Goal: Task Accomplishment & Management: Use online tool/utility

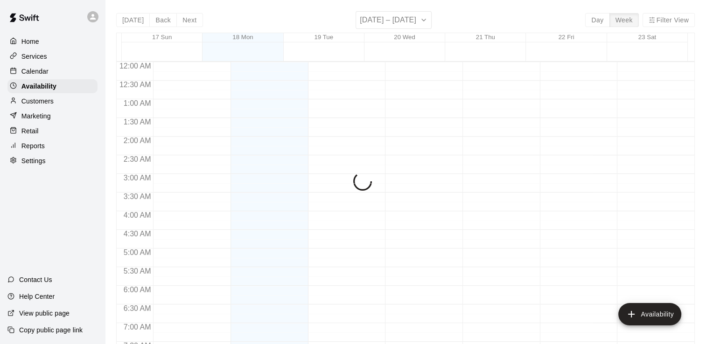
scroll to position [602, 0]
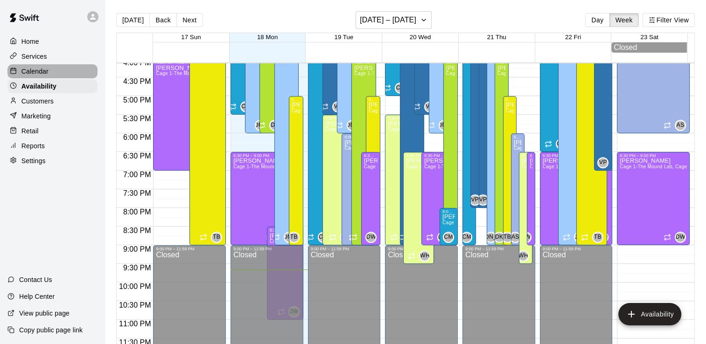
click at [39, 70] on p "Calendar" at bounding box center [34, 71] width 27 height 9
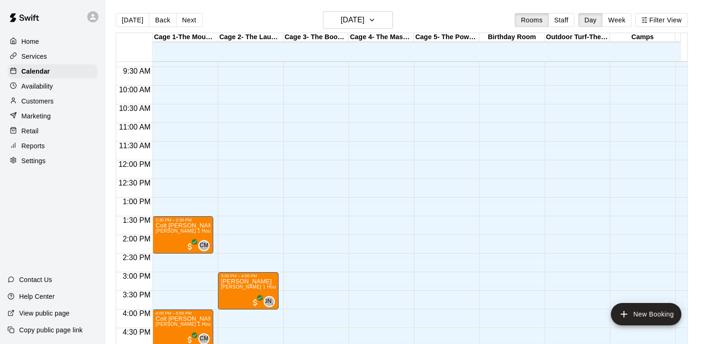
scroll to position [323, 0]
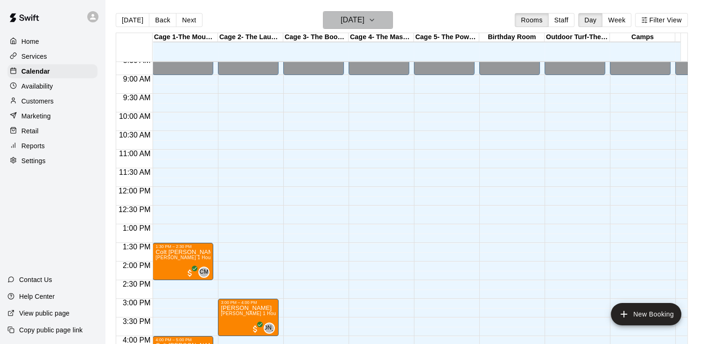
click at [376, 16] on icon "button" at bounding box center [371, 19] width 7 height 11
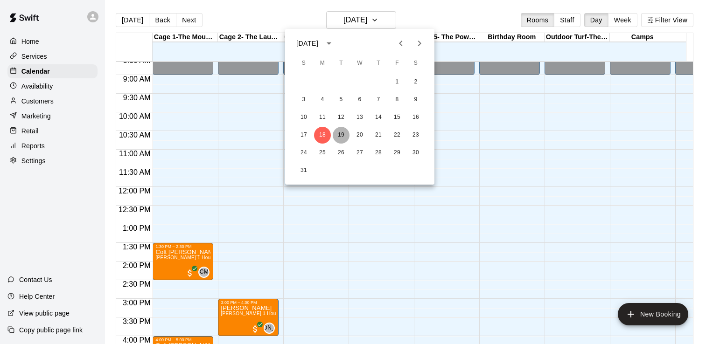
click at [341, 135] on button "19" at bounding box center [341, 135] width 17 height 17
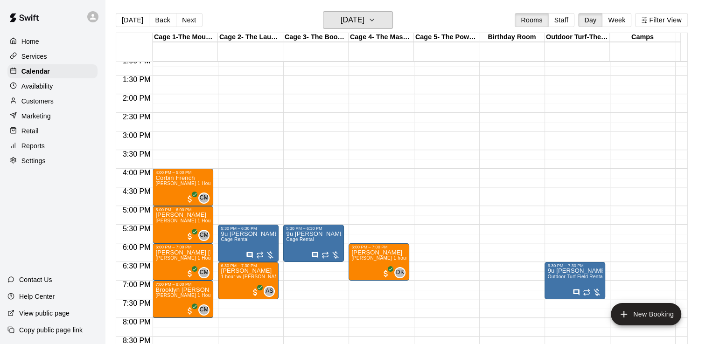
scroll to position [492, 0]
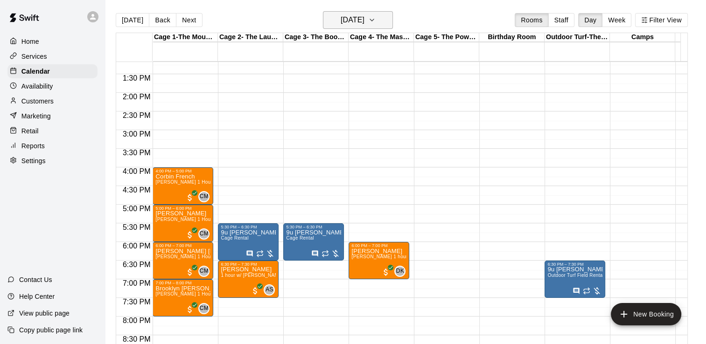
click at [389, 27] on button "[DATE]" at bounding box center [358, 20] width 70 height 18
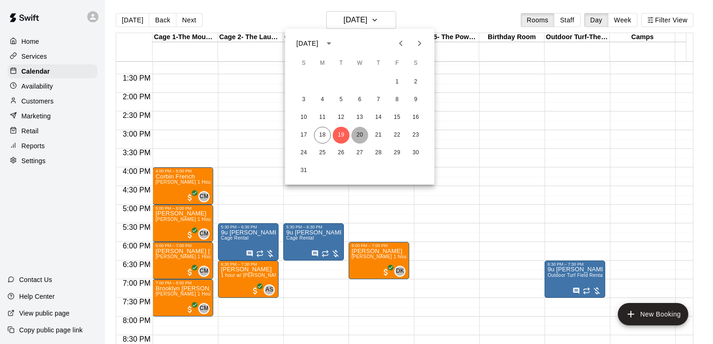
click at [363, 135] on button "20" at bounding box center [359, 135] width 17 height 17
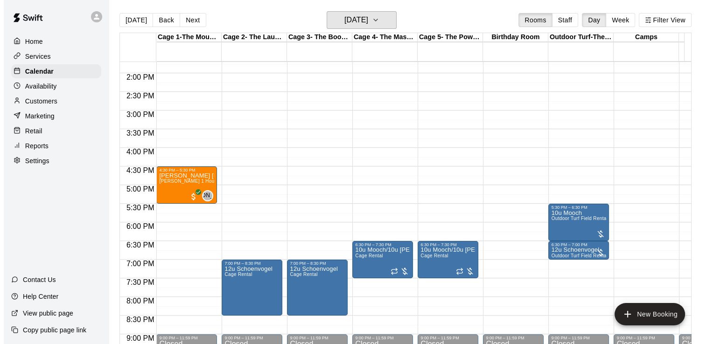
scroll to position [533, 0]
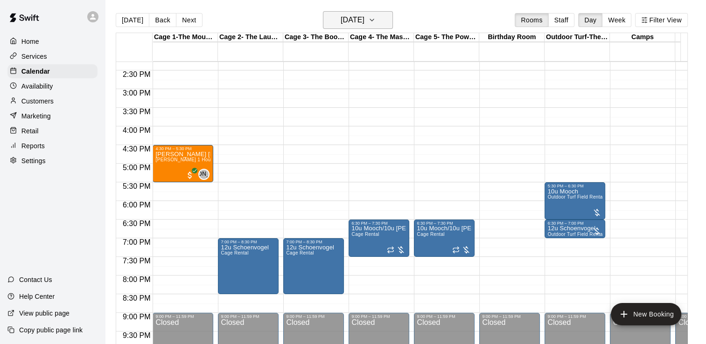
click at [376, 18] on icon "button" at bounding box center [371, 19] width 7 height 11
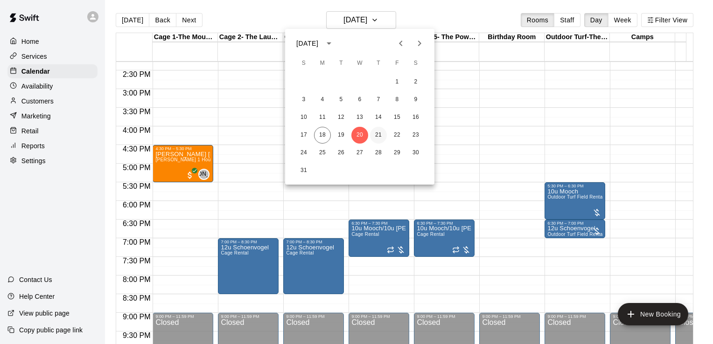
click at [379, 133] on button "21" at bounding box center [378, 135] width 17 height 17
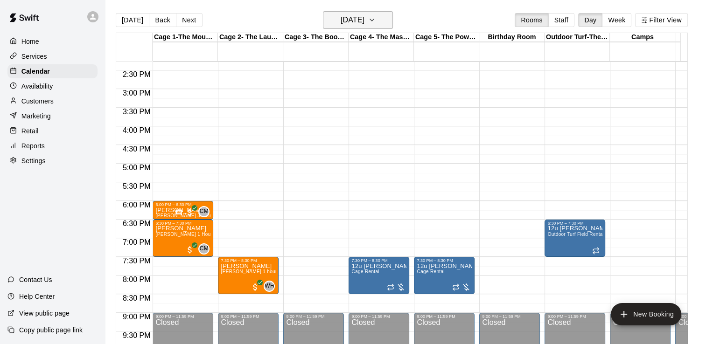
click at [376, 17] on icon "button" at bounding box center [371, 19] width 7 height 11
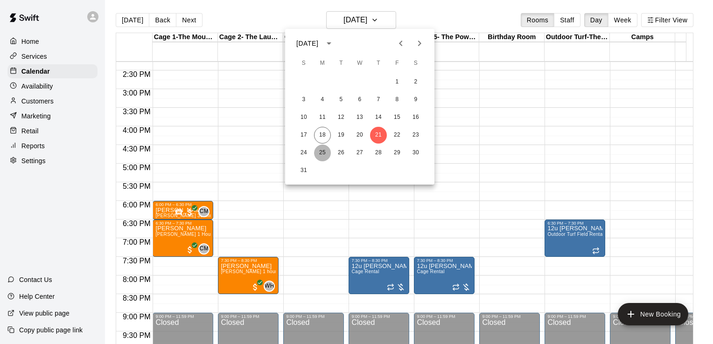
click at [328, 155] on button "25" at bounding box center [322, 153] width 17 height 17
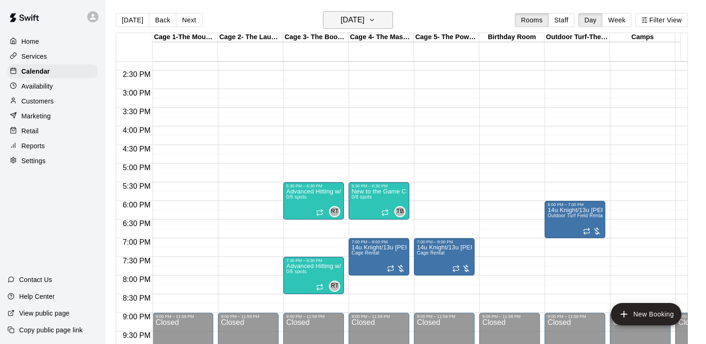
click at [376, 19] on icon "button" at bounding box center [371, 19] width 7 height 11
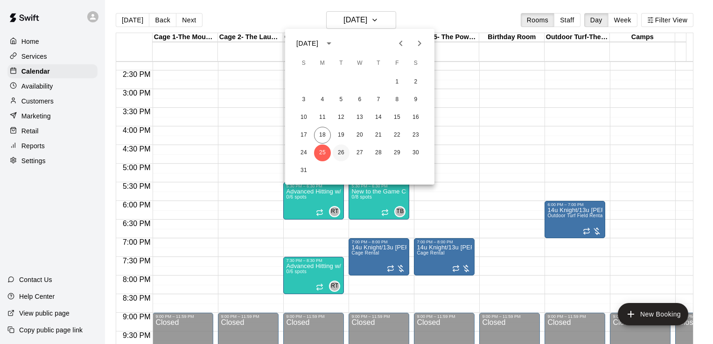
click at [341, 151] on button "26" at bounding box center [341, 153] width 17 height 17
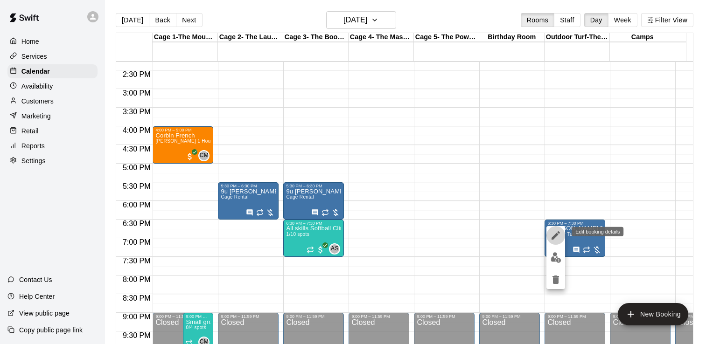
click at [558, 238] on icon "edit" at bounding box center [555, 235] width 11 height 11
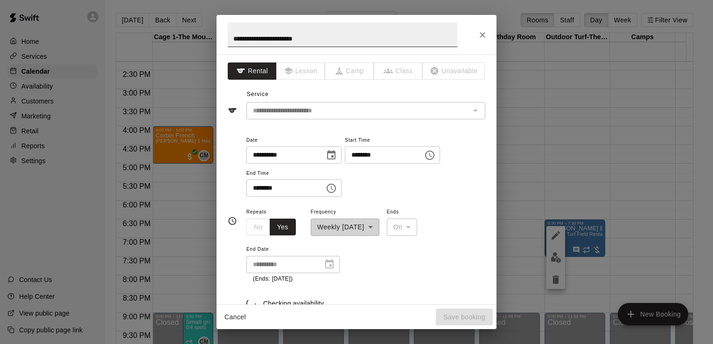
type input "**********"
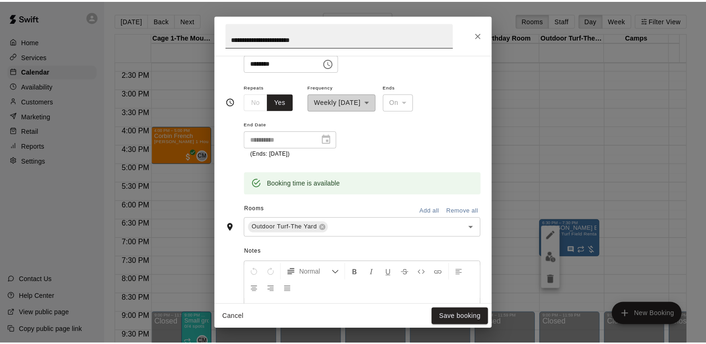
scroll to position [136, 0]
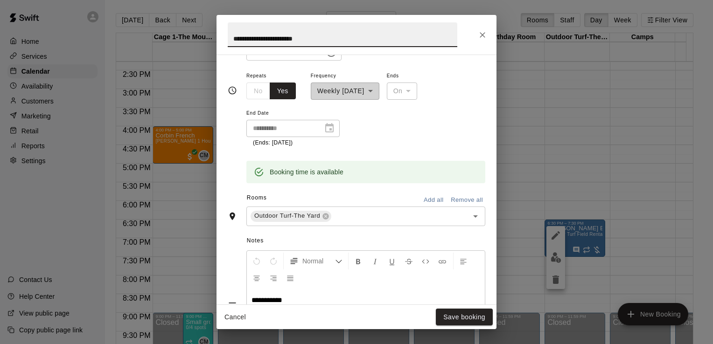
drag, startPoint x: 317, startPoint y: 37, endPoint x: 161, endPoint y: 59, distance: 157.9
click at [161, 59] on div "**********" at bounding box center [356, 172] width 713 height 344
type input "*"
type input "**********"
click at [447, 320] on button "Save booking" at bounding box center [464, 317] width 57 height 17
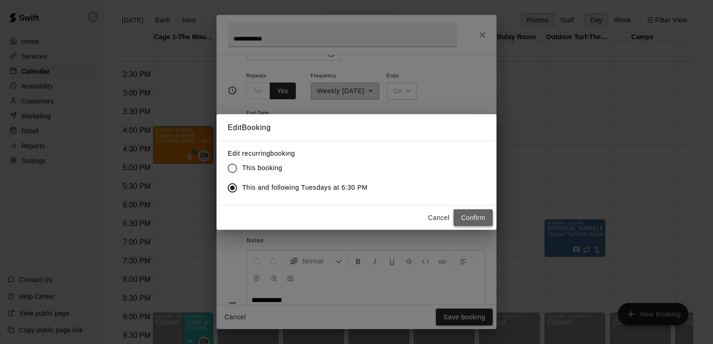
click at [466, 215] on button "Confirm" at bounding box center [473, 218] width 39 height 17
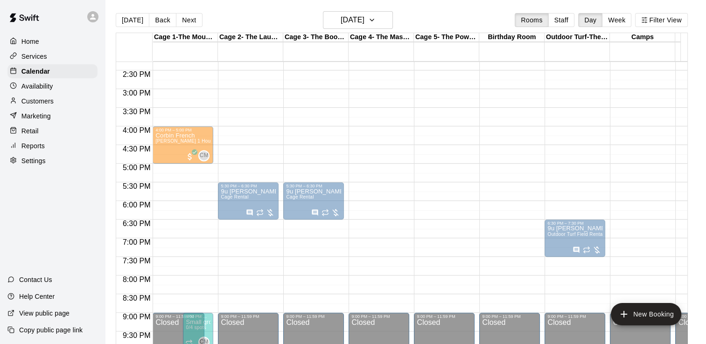
click at [295, 229] on p "All skills Softball Clinic" at bounding box center [313, 229] width 55 height 0
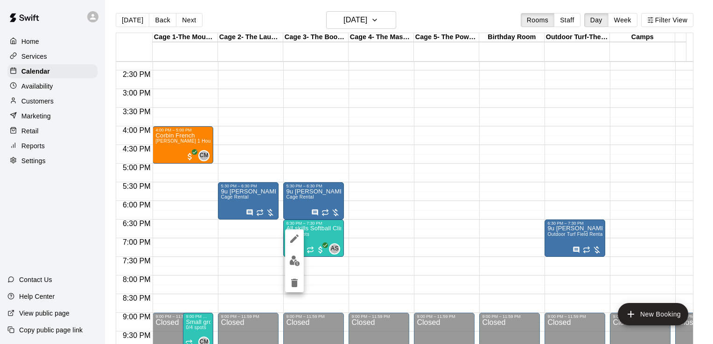
click at [369, 225] on div at bounding box center [356, 172] width 713 height 344
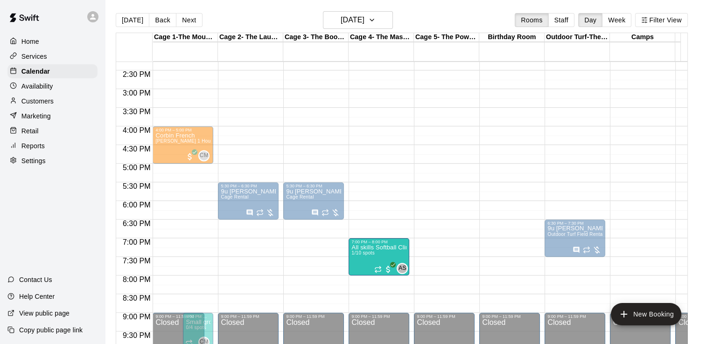
drag, startPoint x: 302, startPoint y: 241, endPoint x: 363, endPoint y: 261, distance: 63.5
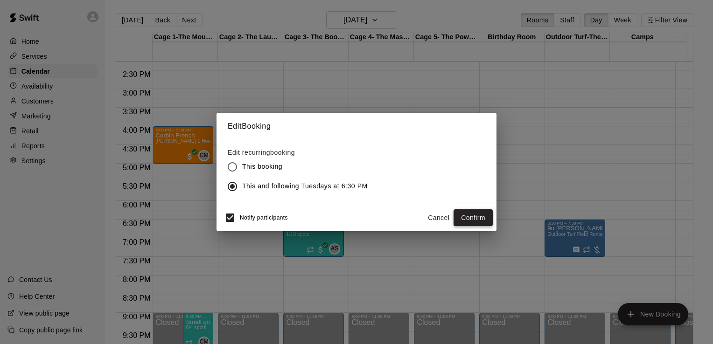
click at [471, 215] on button "Confirm" at bounding box center [473, 218] width 39 height 17
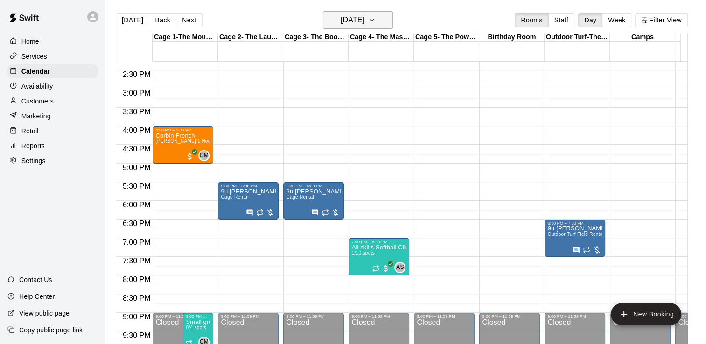
click at [374, 21] on icon "button" at bounding box center [372, 20] width 4 height 2
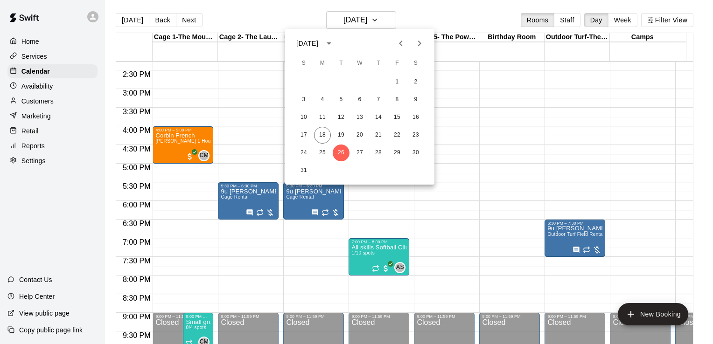
click at [482, 137] on div at bounding box center [356, 172] width 713 height 344
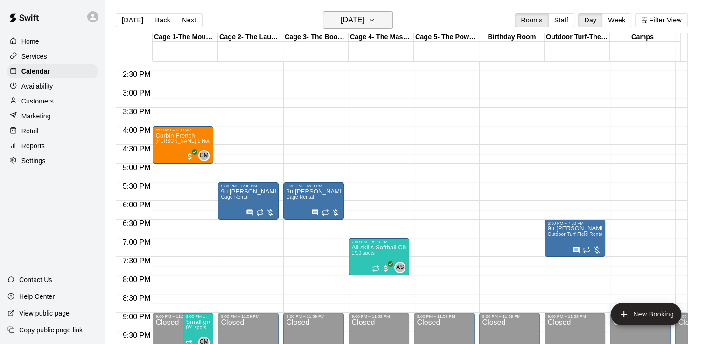
click at [376, 23] on icon "button" at bounding box center [371, 19] width 7 height 11
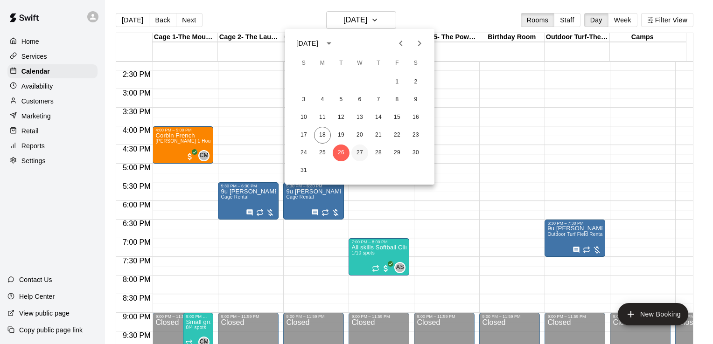
click at [362, 149] on button "27" at bounding box center [359, 153] width 17 height 17
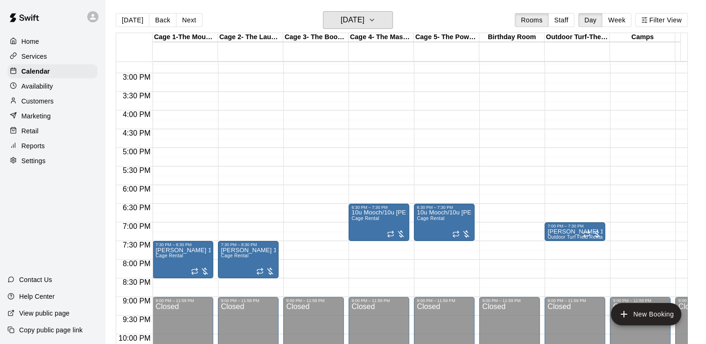
scroll to position [550, 0]
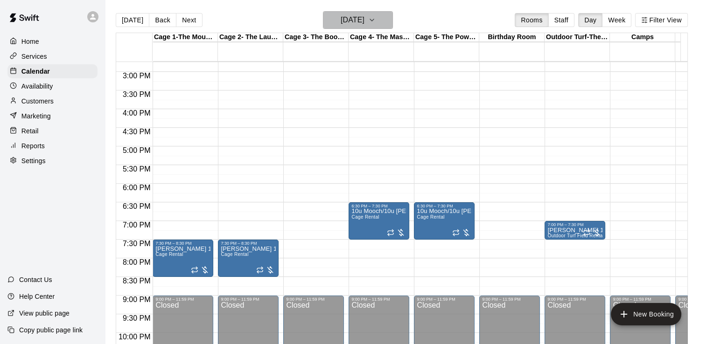
click at [376, 16] on icon "button" at bounding box center [371, 19] width 7 height 11
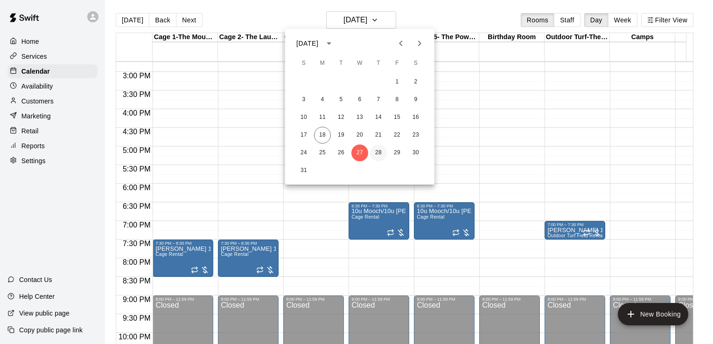
click at [380, 151] on button "28" at bounding box center [378, 153] width 17 height 17
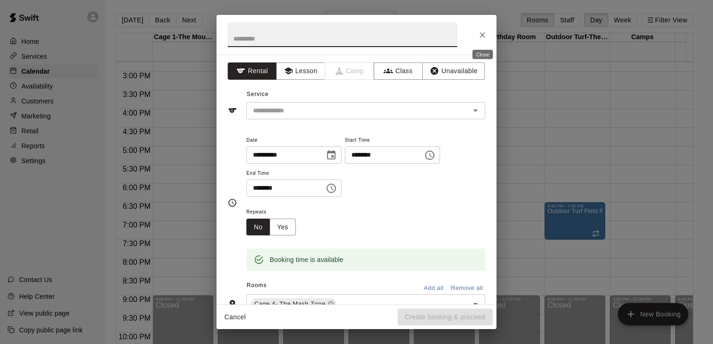
click at [477, 37] on button "Close" at bounding box center [482, 35] width 17 height 17
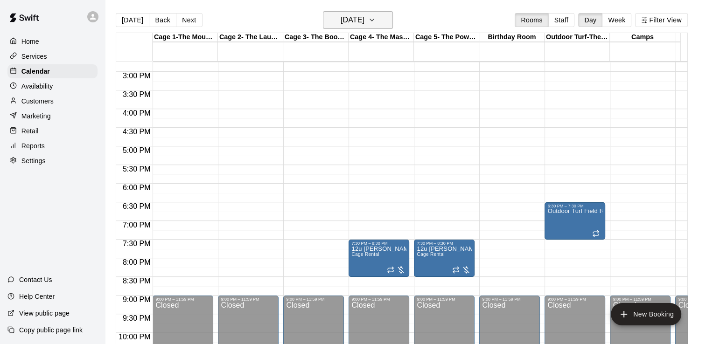
click at [376, 25] on icon "button" at bounding box center [371, 19] width 7 height 11
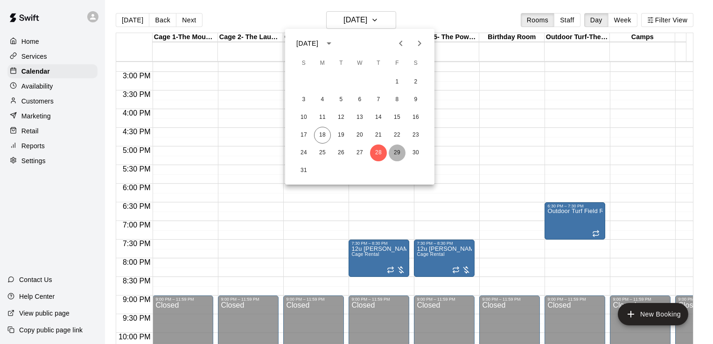
click at [400, 155] on button "29" at bounding box center [397, 153] width 17 height 17
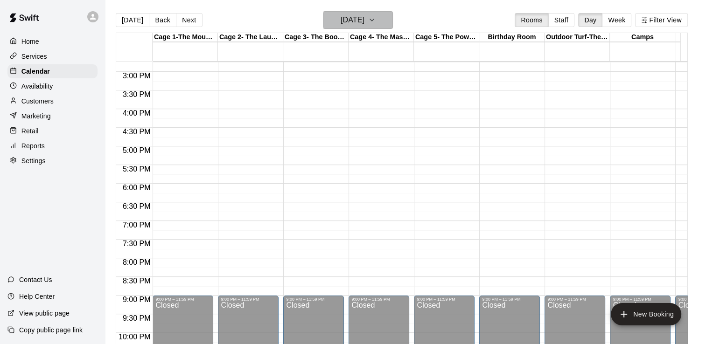
click at [376, 17] on icon "button" at bounding box center [371, 19] width 7 height 11
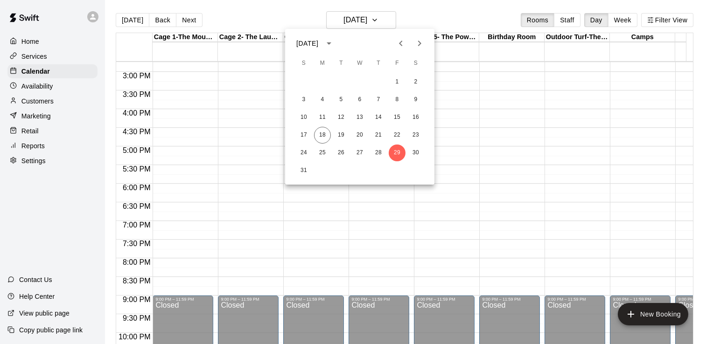
click at [243, 107] on div at bounding box center [356, 172] width 713 height 344
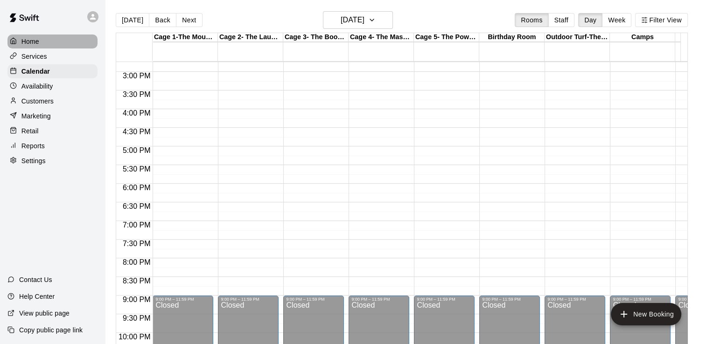
click at [38, 46] on p "Home" at bounding box center [30, 41] width 18 height 9
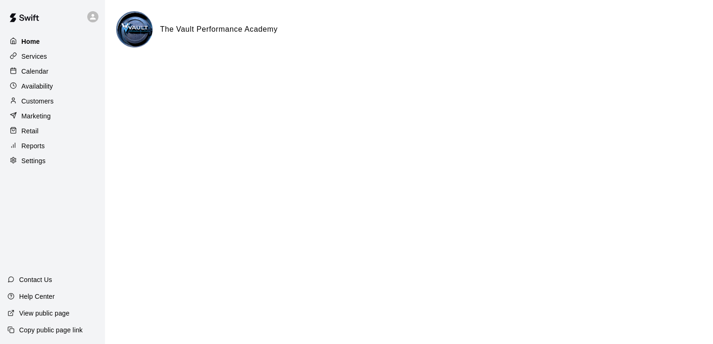
click at [28, 42] on p "Home" at bounding box center [30, 41] width 19 height 9
click at [33, 57] on p "Services" at bounding box center [34, 56] width 26 height 9
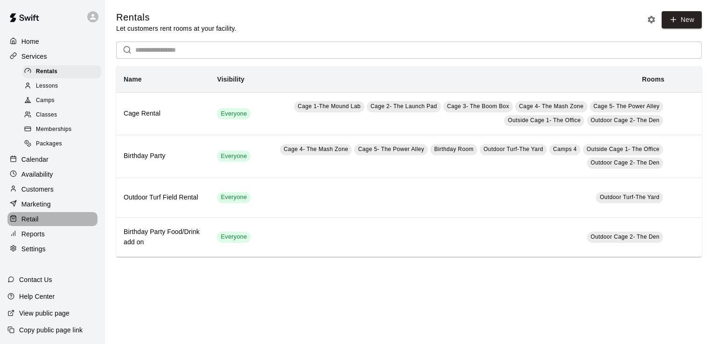
click at [39, 226] on div "Retail" at bounding box center [52, 219] width 90 height 14
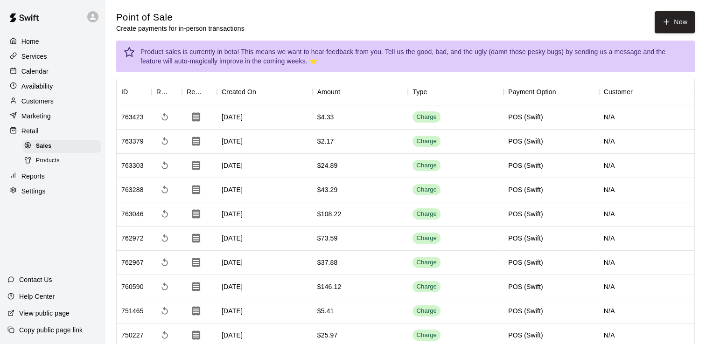
click at [35, 181] on p "Reports" at bounding box center [32, 176] width 23 height 9
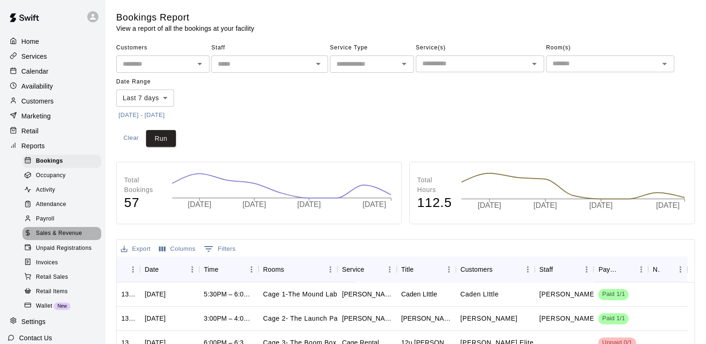
click at [66, 239] on span "Sales & Revenue" at bounding box center [59, 233] width 46 height 9
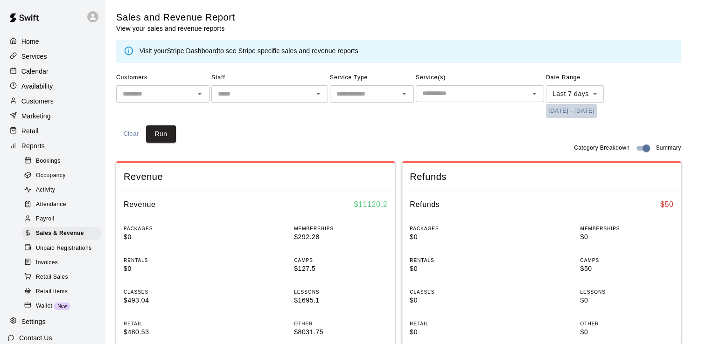
click at [566, 108] on button "[DATE] - [DATE]" at bounding box center [571, 111] width 51 height 14
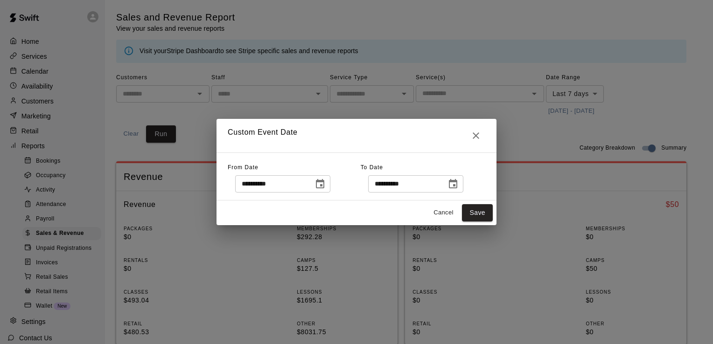
click at [324, 186] on icon "Choose date, selected date is Aug 11, 2025" at bounding box center [320, 183] width 8 height 9
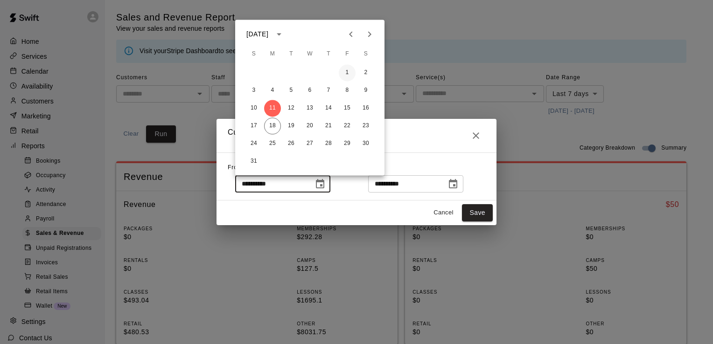
click at [346, 70] on button "1" at bounding box center [347, 72] width 17 height 17
type input "**********"
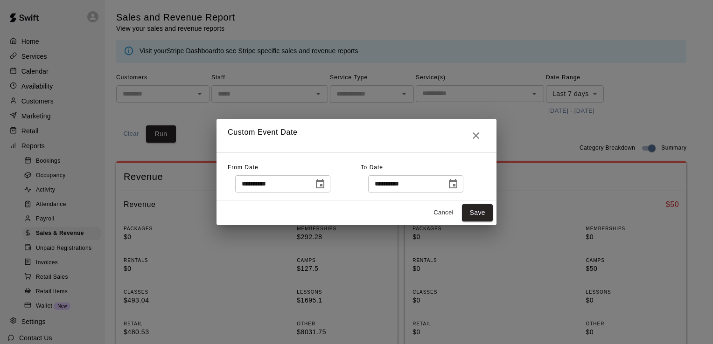
click at [459, 184] on icon "Choose date, selected date is Aug 18, 2025" at bounding box center [453, 184] width 11 height 11
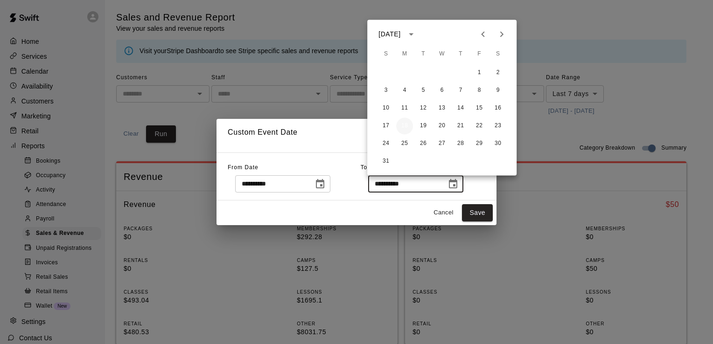
click at [405, 127] on button "18" at bounding box center [404, 126] width 17 height 17
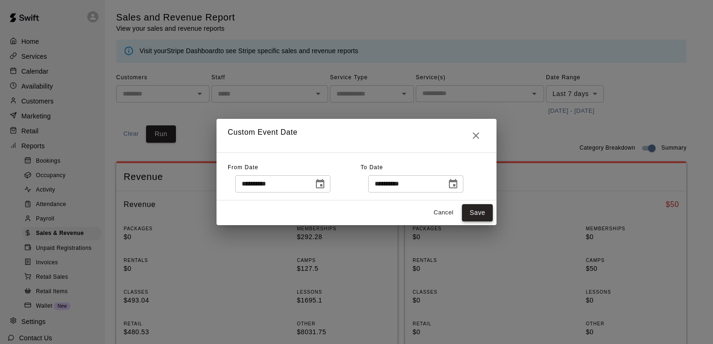
click at [477, 214] on button "Save" at bounding box center [477, 212] width 31 height 17
type input "******"
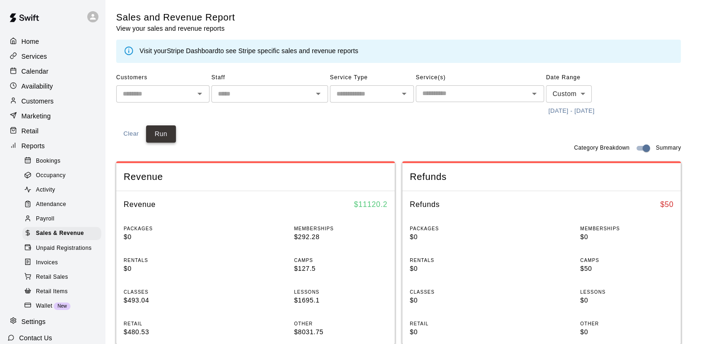
click at [161, 134] on button "Run" at bounding box center [161, 134] width 30 height 17
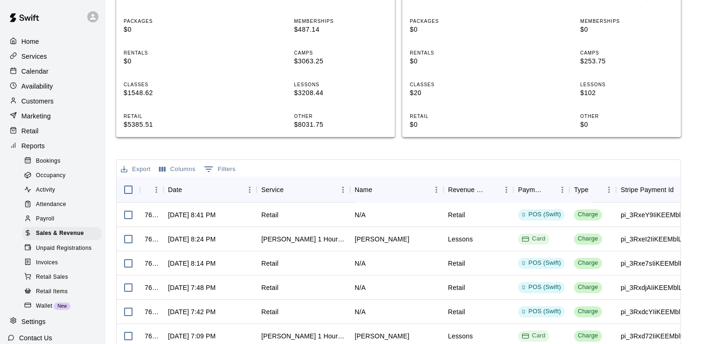
scroll to position [28, 0]
